Goal: Task Accomplishment & Management: Manage account settings

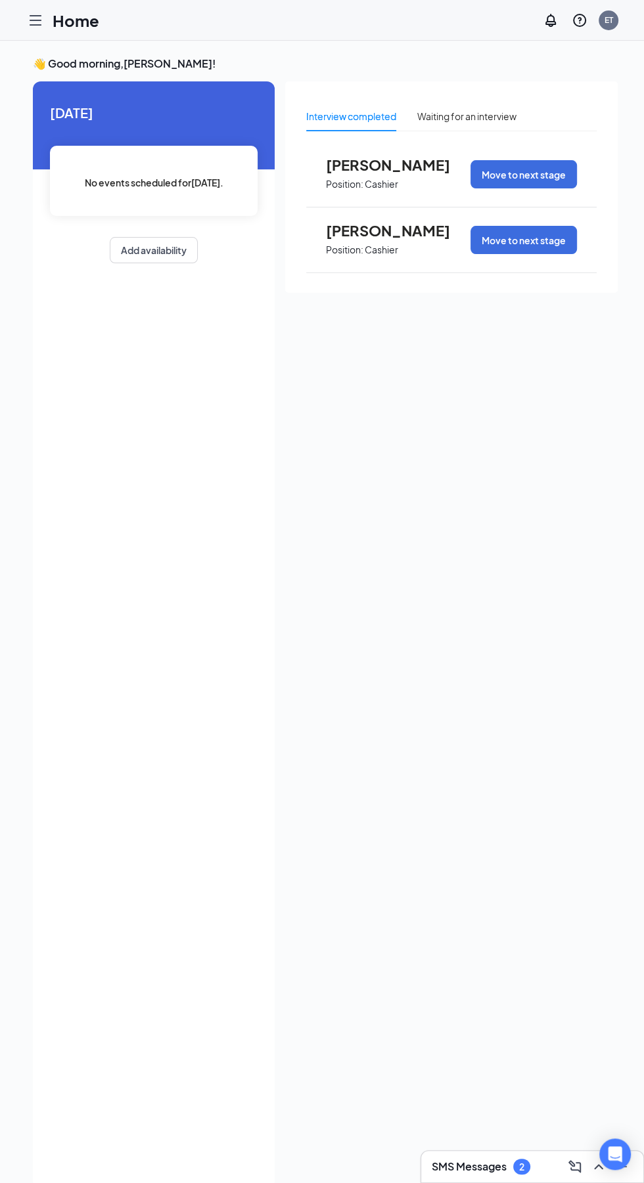
click at [39, 22] on icon "Hamburger" at bounding box center [36, 20] width 16 height 16
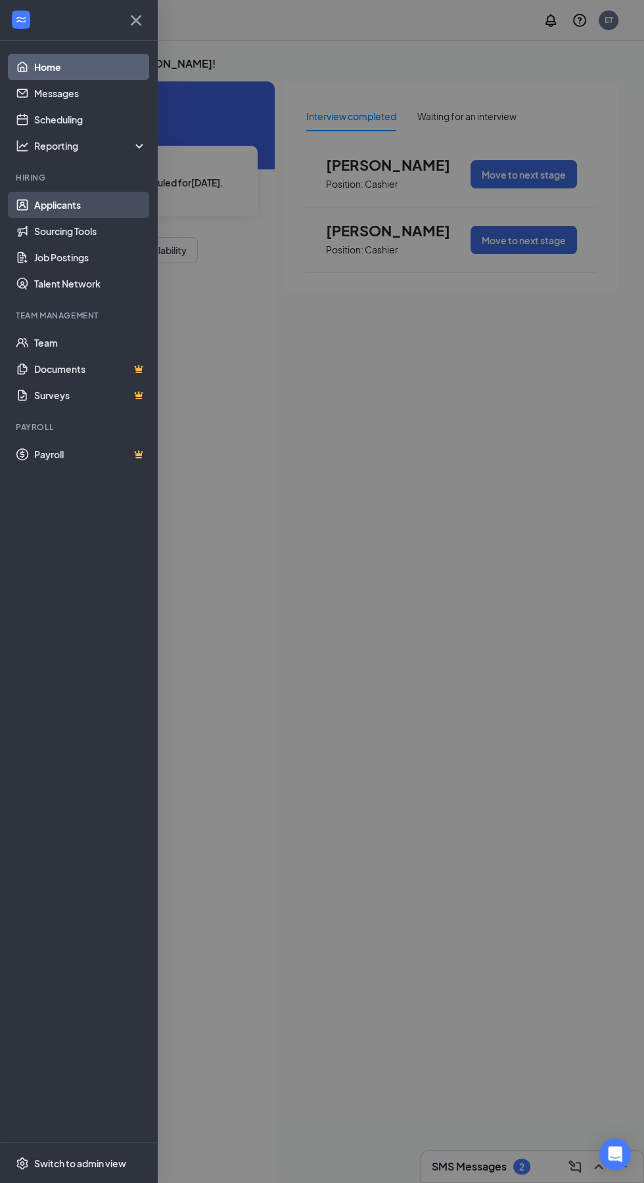
click at [37, 211] on link "Applicants" at bounding box center [90, 205] width 112 height 26
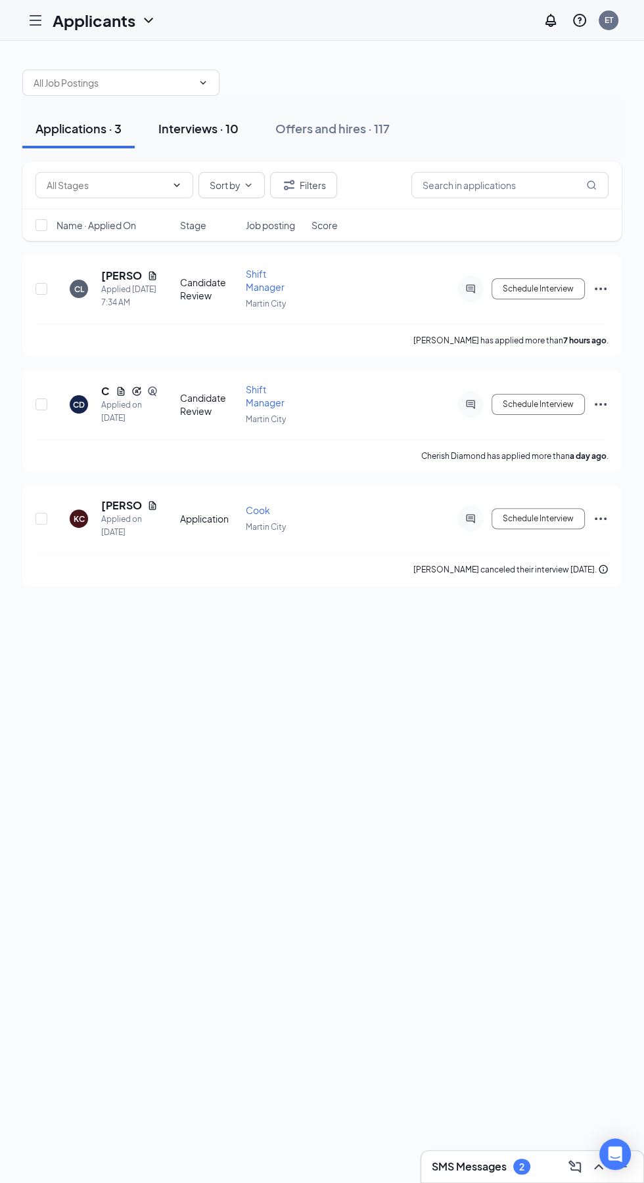
click at [190, 135] on div "Interviews · 10" at bounding box center [198, 128] width 80 height 16
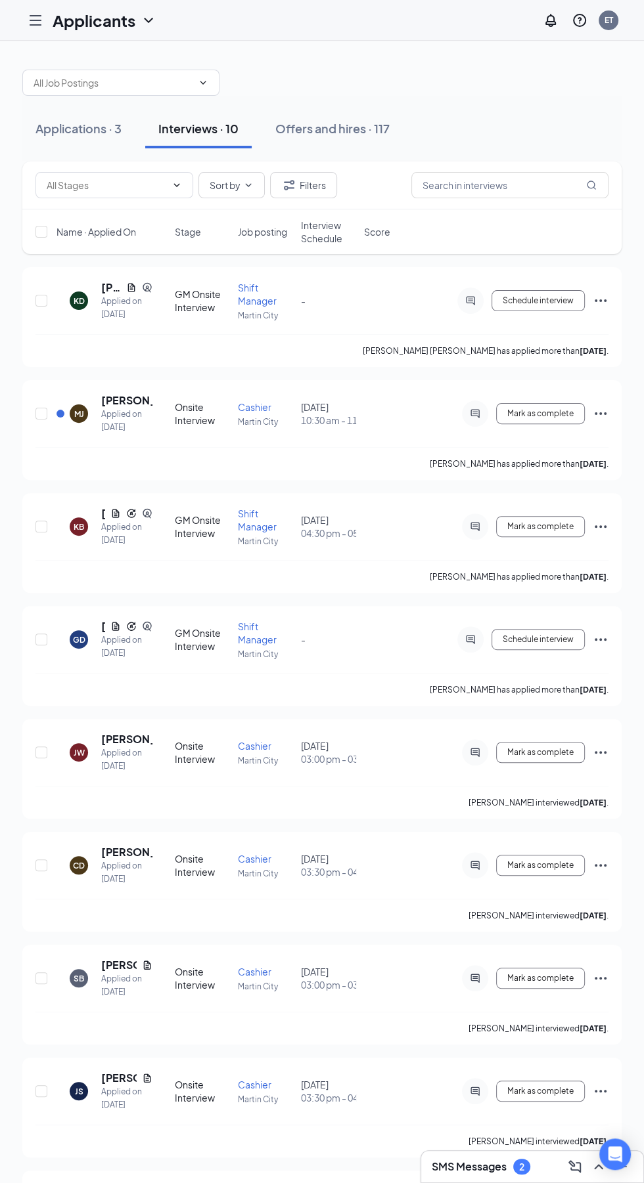
click at [469, 1164] on h3 "SMS Messages" at bounding box center [468, 1167] width 75 height 14
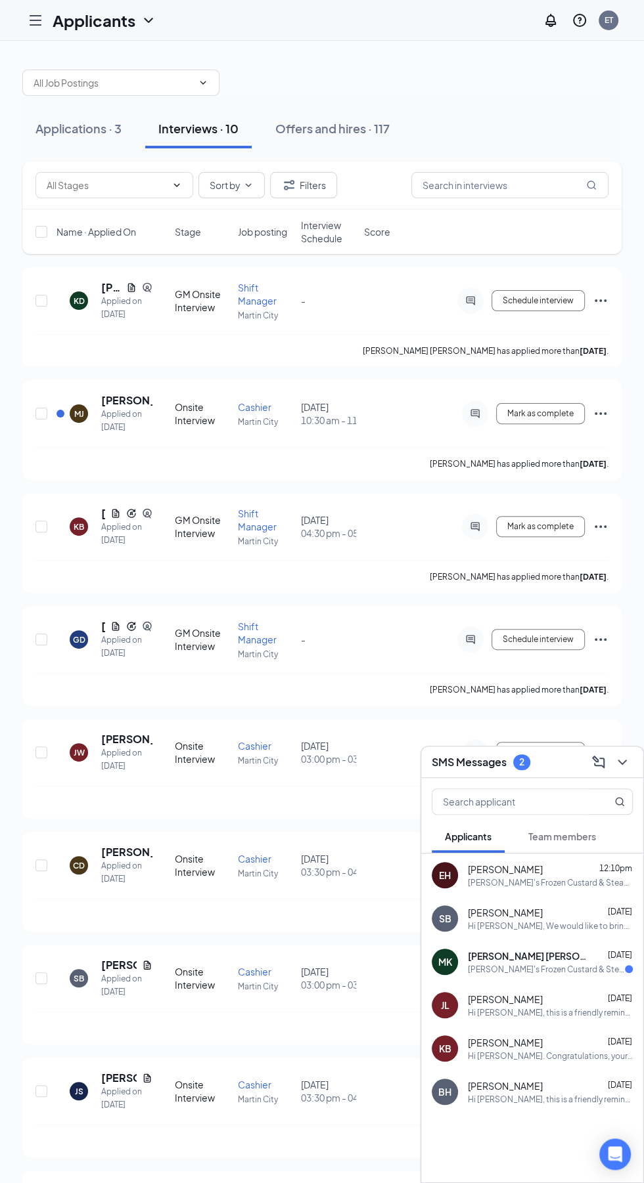
click at [525, 877] on div "[PERSON_NAME]'s Frozen Custard & Steakburgers is so excited for you to join our…" at bounding box center [550, 882] width 165 height 11
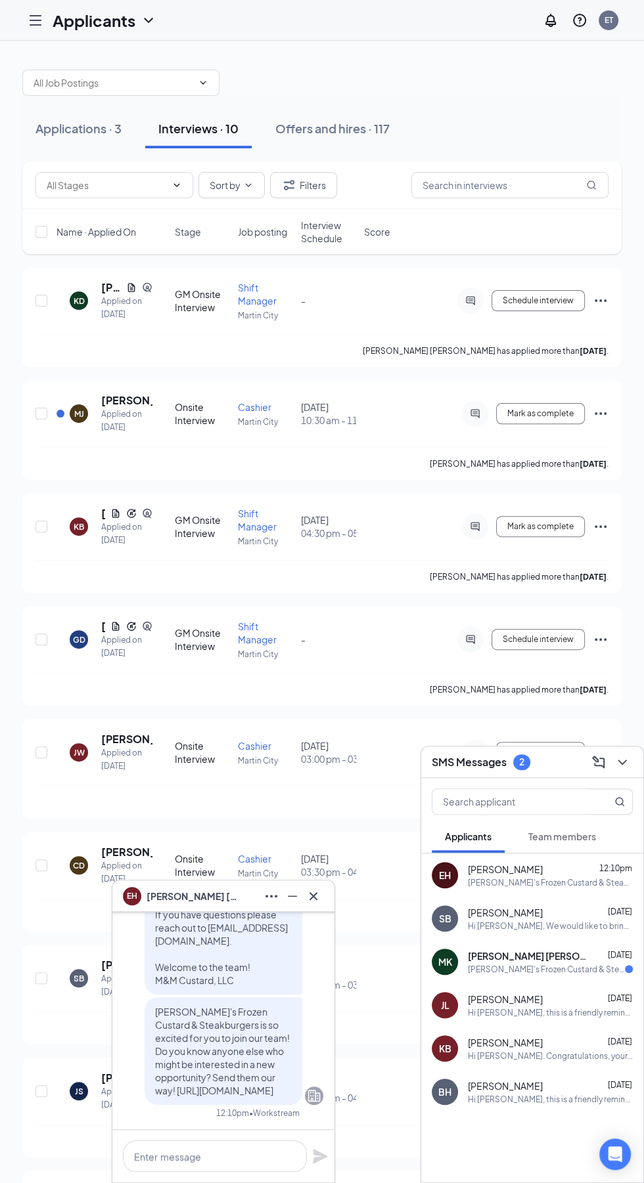
click at [319, 898] on icon "Cross" at bounding box center [313, 896] width 16 height 16
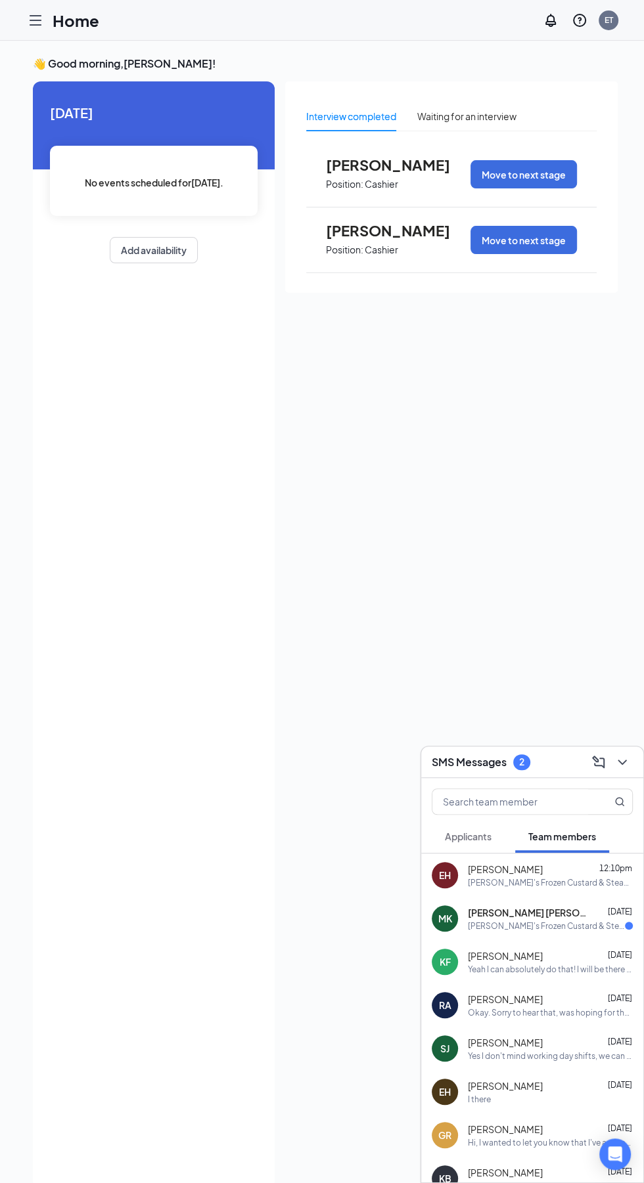
click at [38, 16] on icon "Hamburger" at bounding box center [36, 20] width 16 height 16
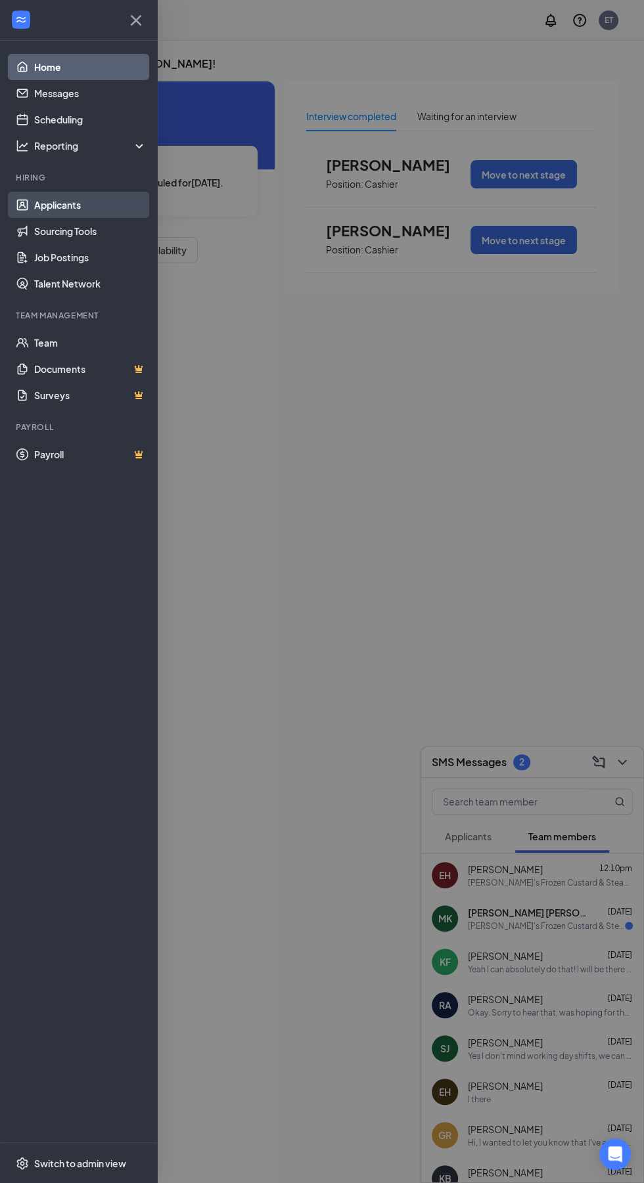
click at [40, 204] on link "Applicants" at bounding box center [90, 205] width 112 height 26
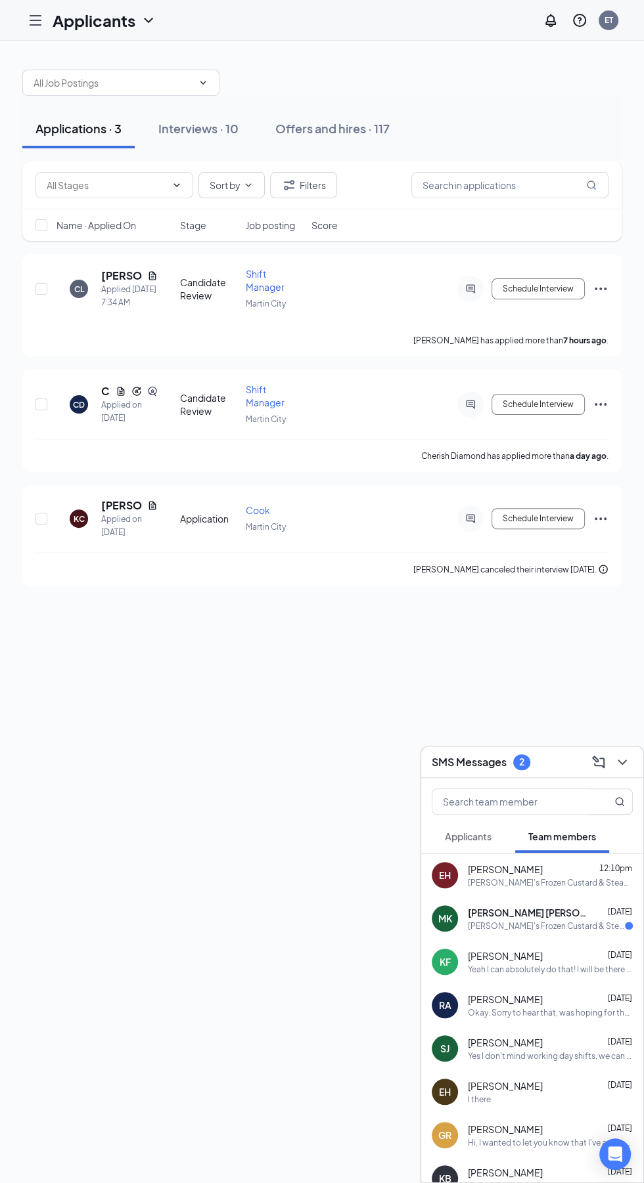
click at [622, 762] on icon "ChevronDown" at bounding box center [622, 763] width 16 height 16
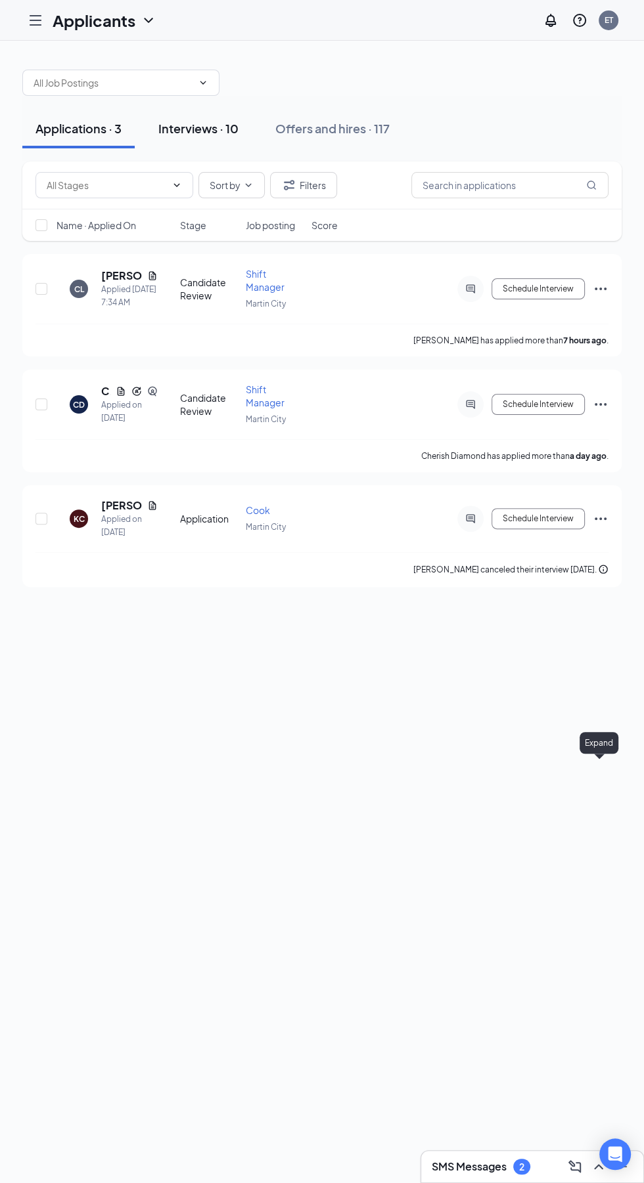
click at [186, 127] on div "Interviews · 10" at bounding box center [198, 128] width 80 height 16
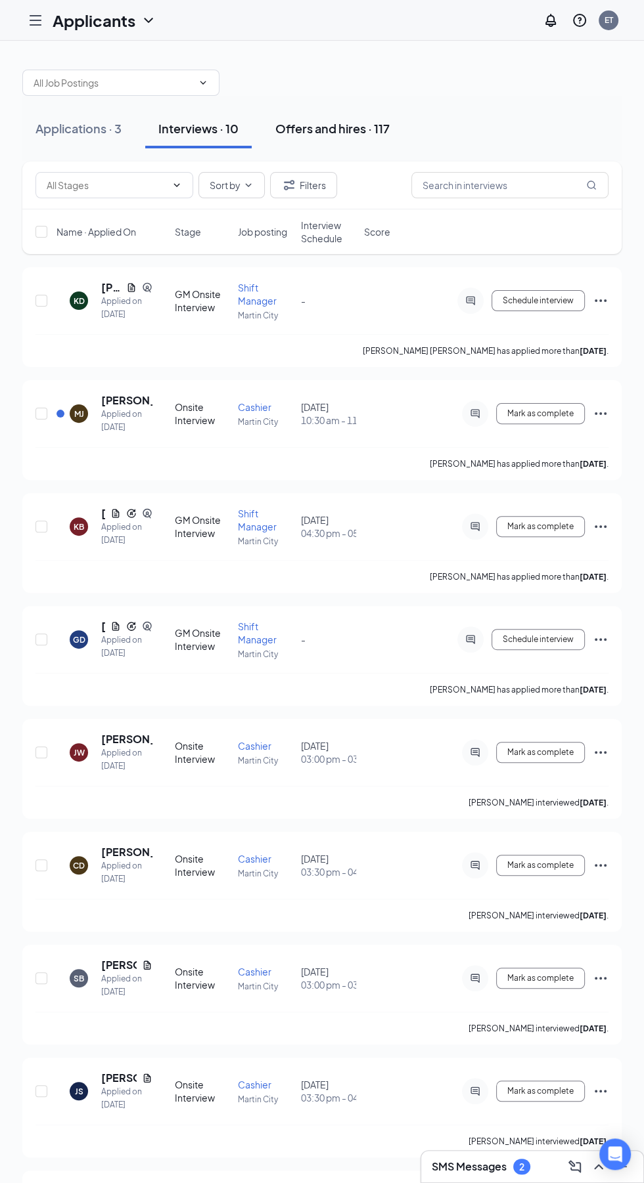
click at [310, 130] on div "Offers and hires · 117" at bounding box center [332, 128] width 114 height 16
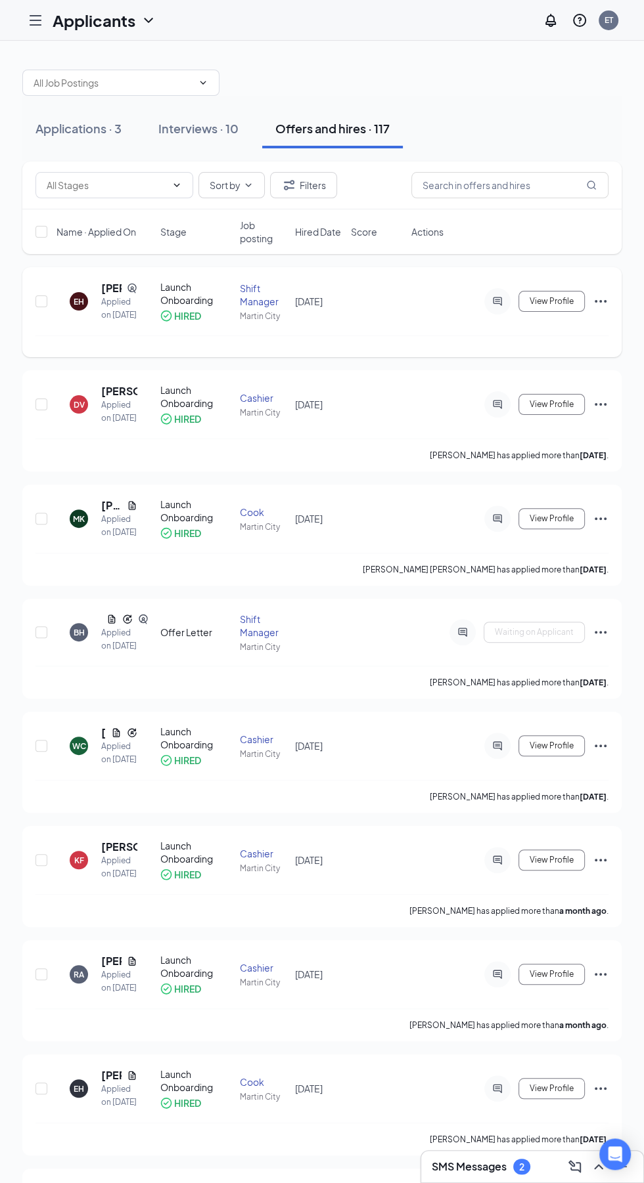
click at [490, 307] on icon "ActiveChat" at bounding box center [497, 301] width 16 height 11
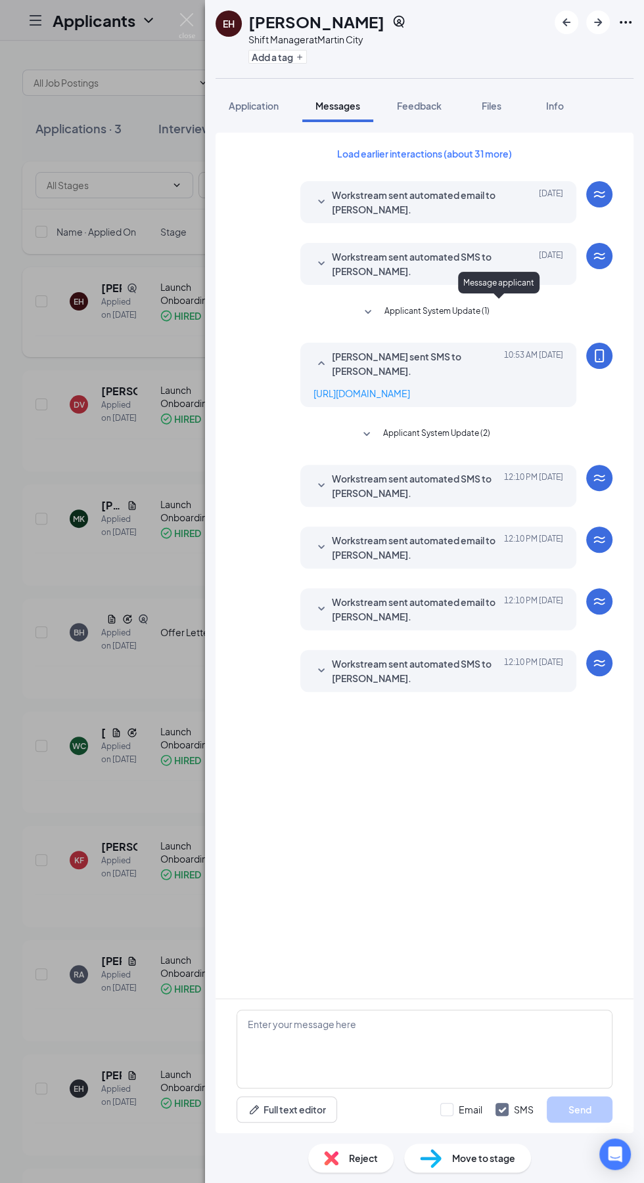
scroll to position [87, 0]
click at [386, 427] on span "Applicant System Update (2)" at bounding box center [436, 435] width 107 height 16
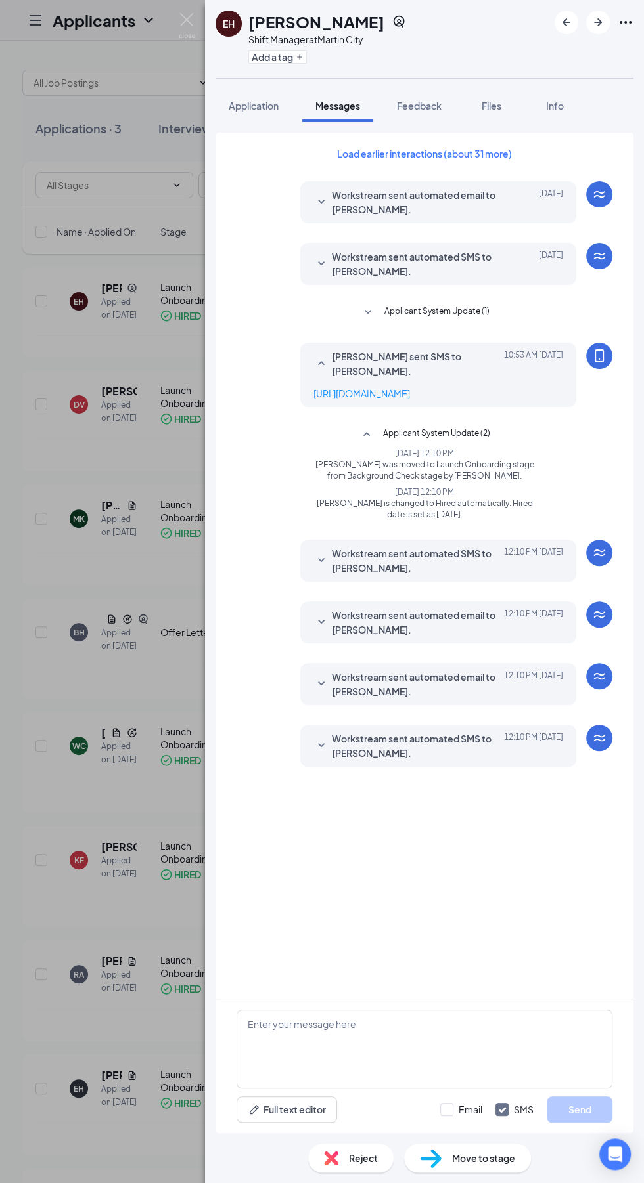
click at [319, 553] on icon "SmallChevronDown" at bounding box center [321, 561] width 16 height 16
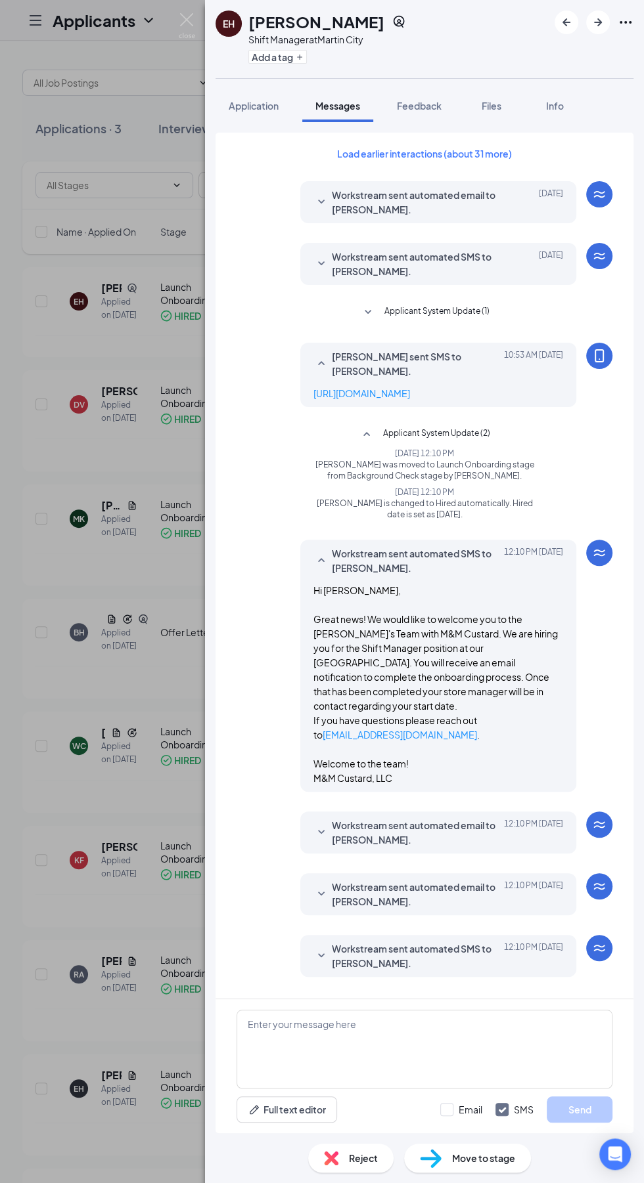
click at [322, 553] on icon "SmallChevronUp" at bounding box center [321, 561] width 16 height 16
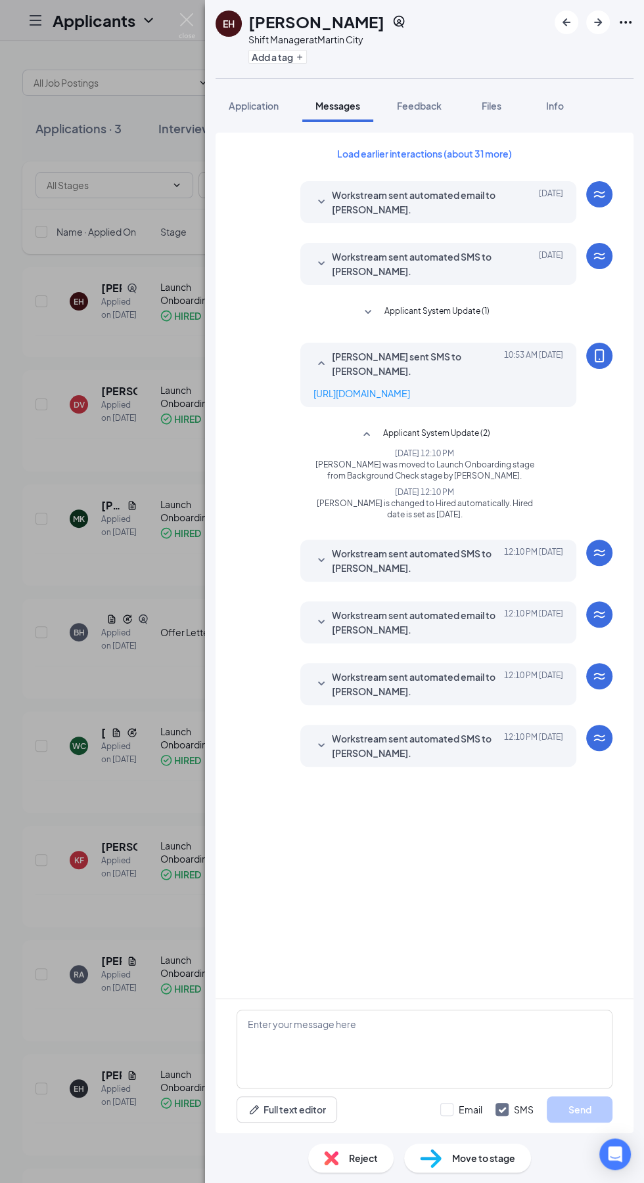
click at [321, 738] on icon "SmallChevronDown" at bounding box center [321, 746] width 16 height 16
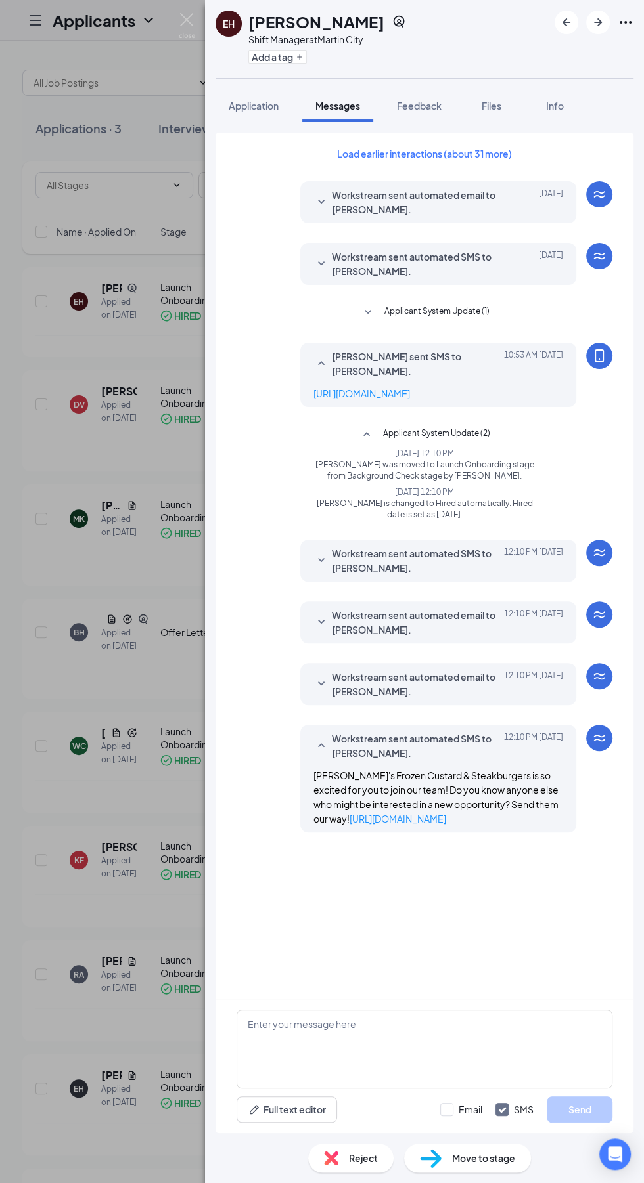
click at [315, 738] on icon "SmallChevronUp" at bounding box center [321, 746] width 16 height 16
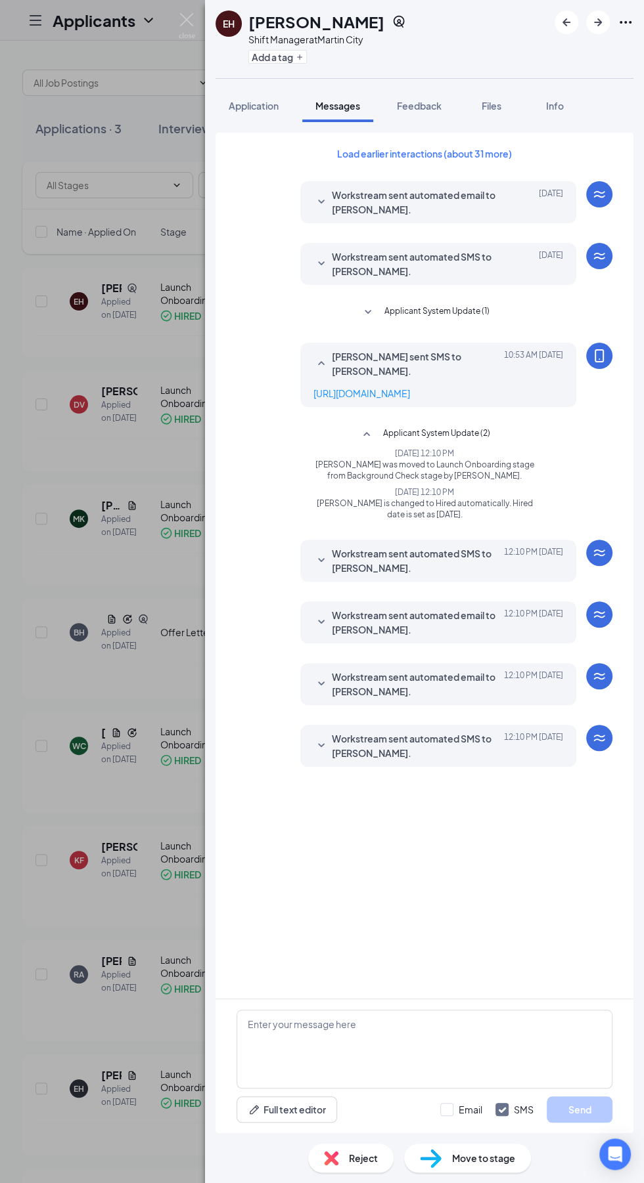
click at [320, 676] on icon "SmallChevronDown" at bounding box center [321, 684] width 16 height 16
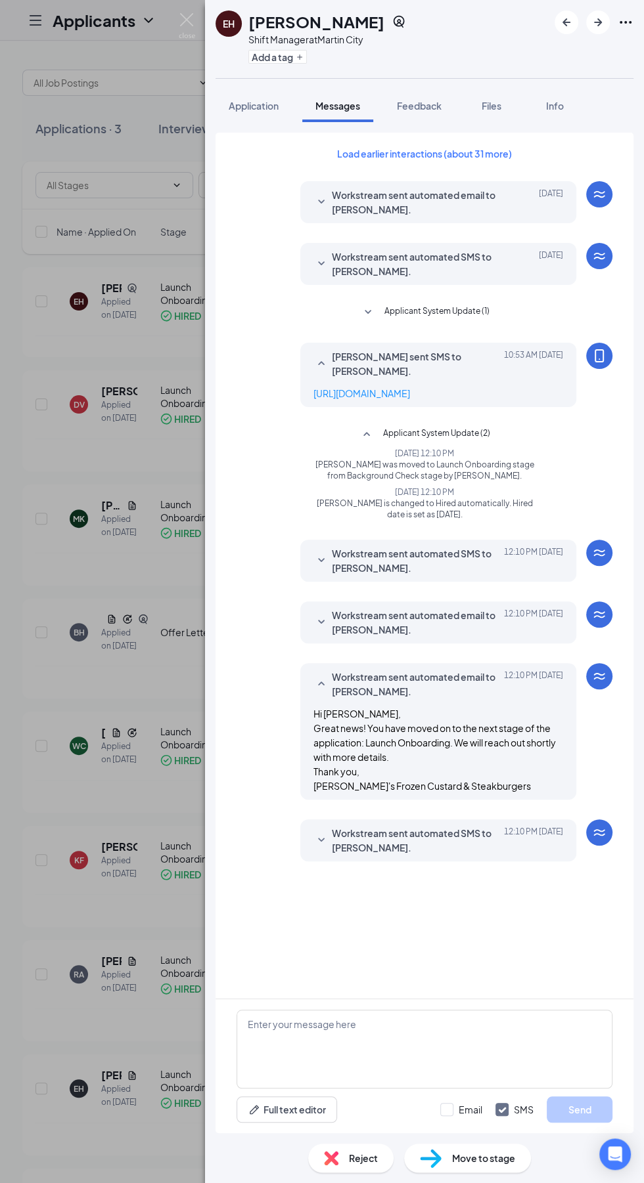
click at [321, 615] on icon "SmallChevronDown" at bounding box center [321, 623] width 16 height 16
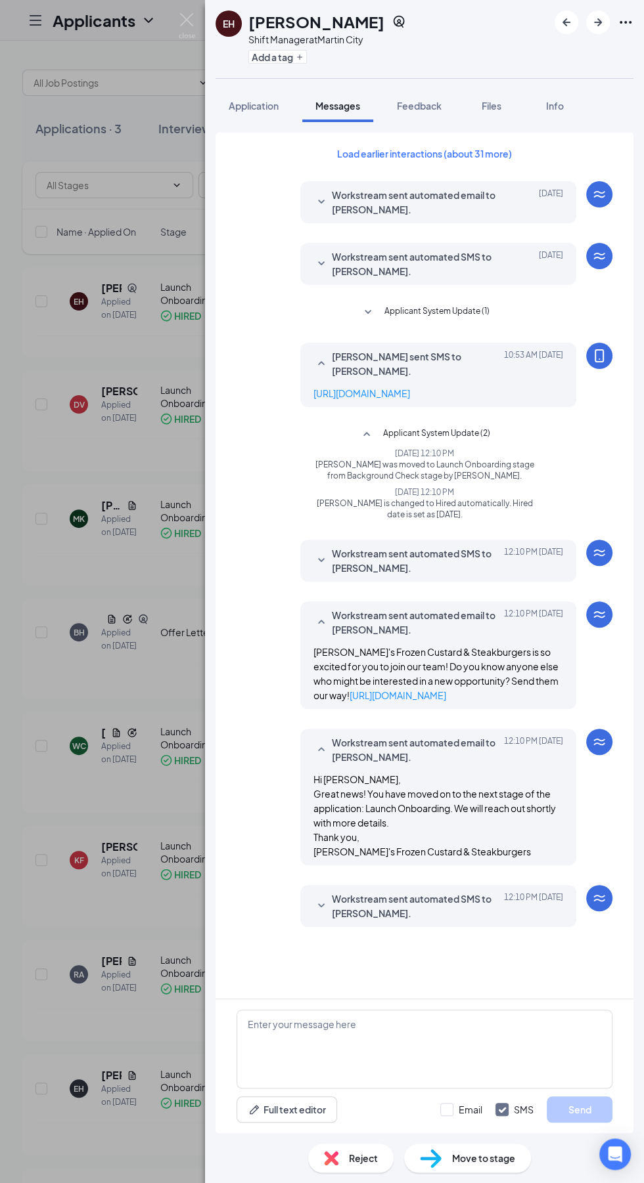
click at [315, 546] on div at bounding box center [321, 560] width 16 height 29
